Goal: Task Accomplishment & Management: Complete application form

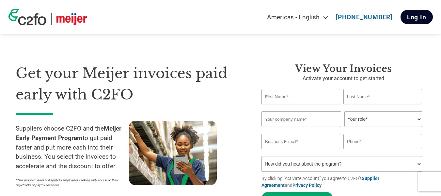
click at [412, 20] on link "Log In" at bounding box center [417, 17] width 32 height 14
click at [286, 92] on input "text" at bounding box center [301, 96] width 79 height 15
type input "[PERSON_NAME]"
type input "[EMAIL_ADDRESS][DOMAIN_NAME]"
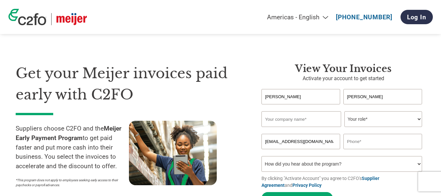
type input "2168490816"
click at [307, 120] on input "text" at bounding box center [302, 119] width 80 height 16
type input "Wallstreet Nottingham ltd"
click at [363, 118] on select "Your role* CFO Controller Credit Manager Finance Director Treasurer CEO Preside…" at bounding box center [384, 119] width 78 height 16
select select "PRESIDENT"
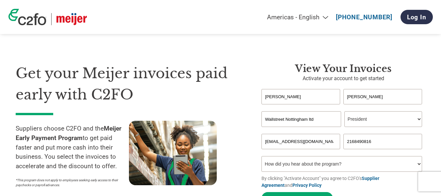
click at [345, 112] on select "Your role* CFO Controller Credit Manager Finance Director Treasurer CEO Preside…" at bounding box center [384, 119] width 78 height 16
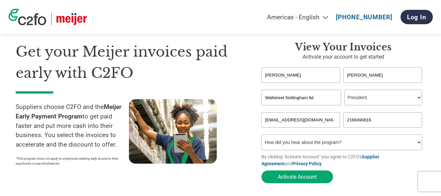
scroll to position [33, 0]
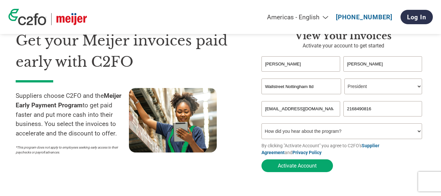
click at [323, 137] on select "How did you hear about the program? Received a letter Email Social Media Online…" at bounding box center [342, 131] width 161 height 16
select select "Received a Letter"
click at [262, 125] on select "How did you hear about the program? Received a letter Email Social Media Online…" at bounding box center [342, 131] width 161 height 16
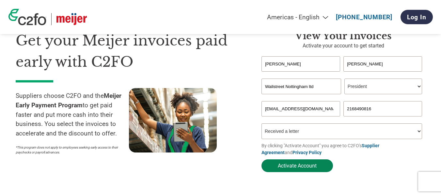
click at [296, 166] on button "Activate Account" at bounding box center [298, 165] width 72 height 13
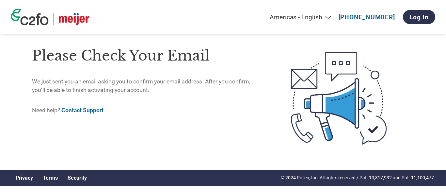
drag, startPoint x: 36, startPoint y: 22, endPoint x: 183, endPoint y: 109, distance: 171.5
click at [183, 110] on p "Need help? Contact Support" at bounding box center [148, 110] width 232 height 8
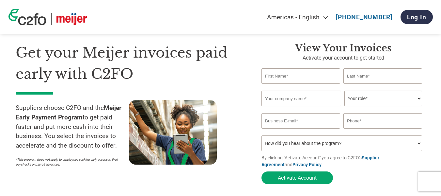
scroll to position [8, 0]
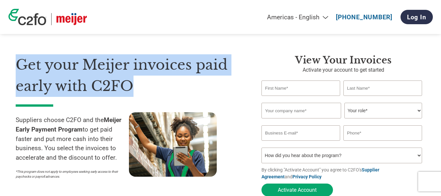
drag, startPoint x: 19, startPoint y: 61, endPoint x: 132, endPoint y: 83, distance: 114.5
click at [132, 83] on h1 "Get your Meijer invoices paid early with C2FO" at bounding box center [129, 75] width 226 height 42
copy h1 "Get your Meijer invoices paid early with C2FO"
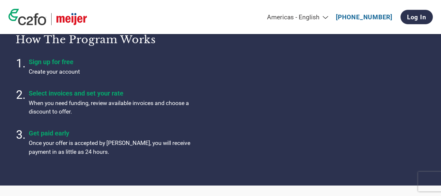
scroll to position [229, 0]
